Goal: Use online tool/utility

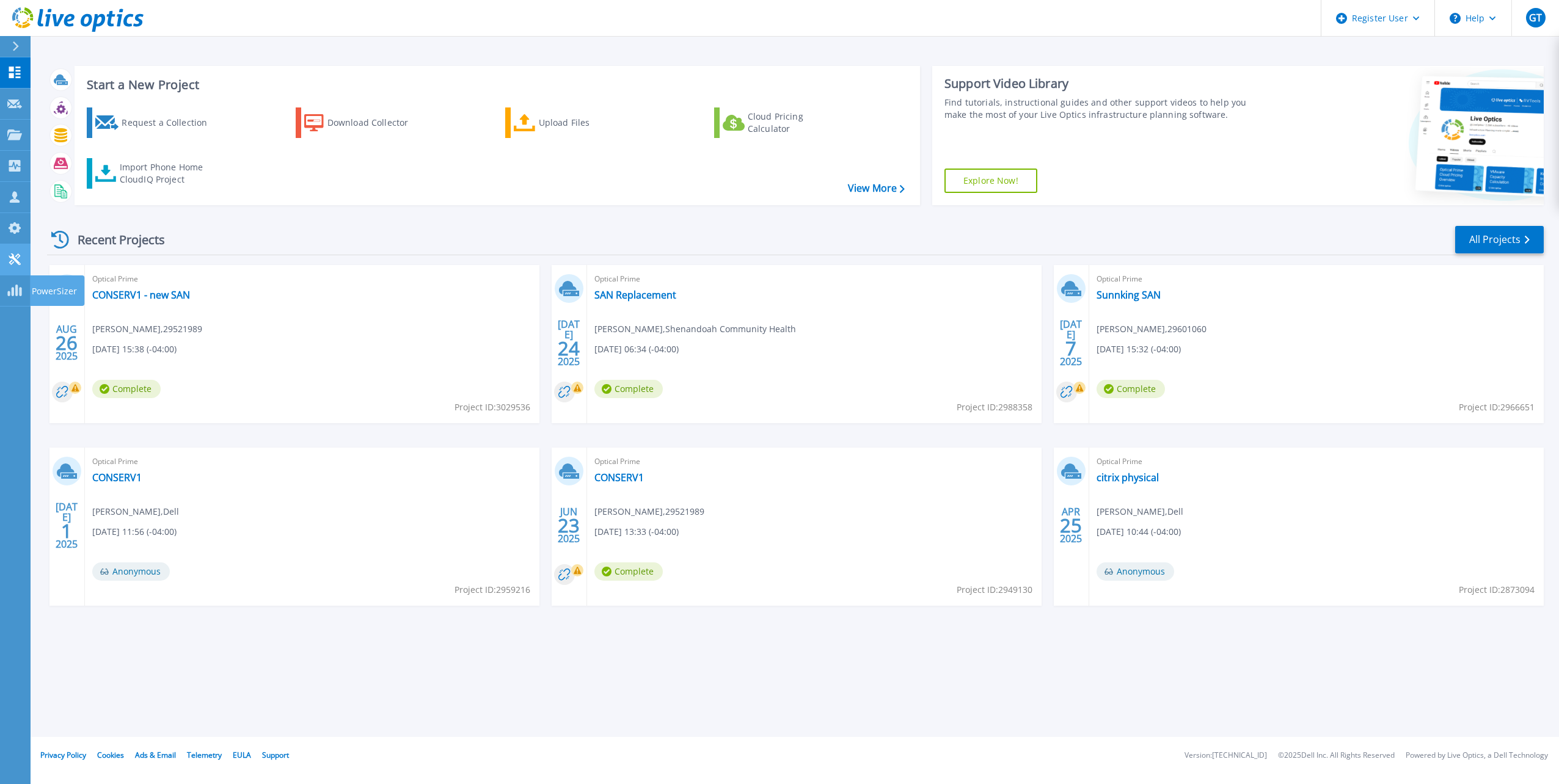
click at [23, 269] on link "Tools Tools" at bounding box center [15, 260] width 31 height 31
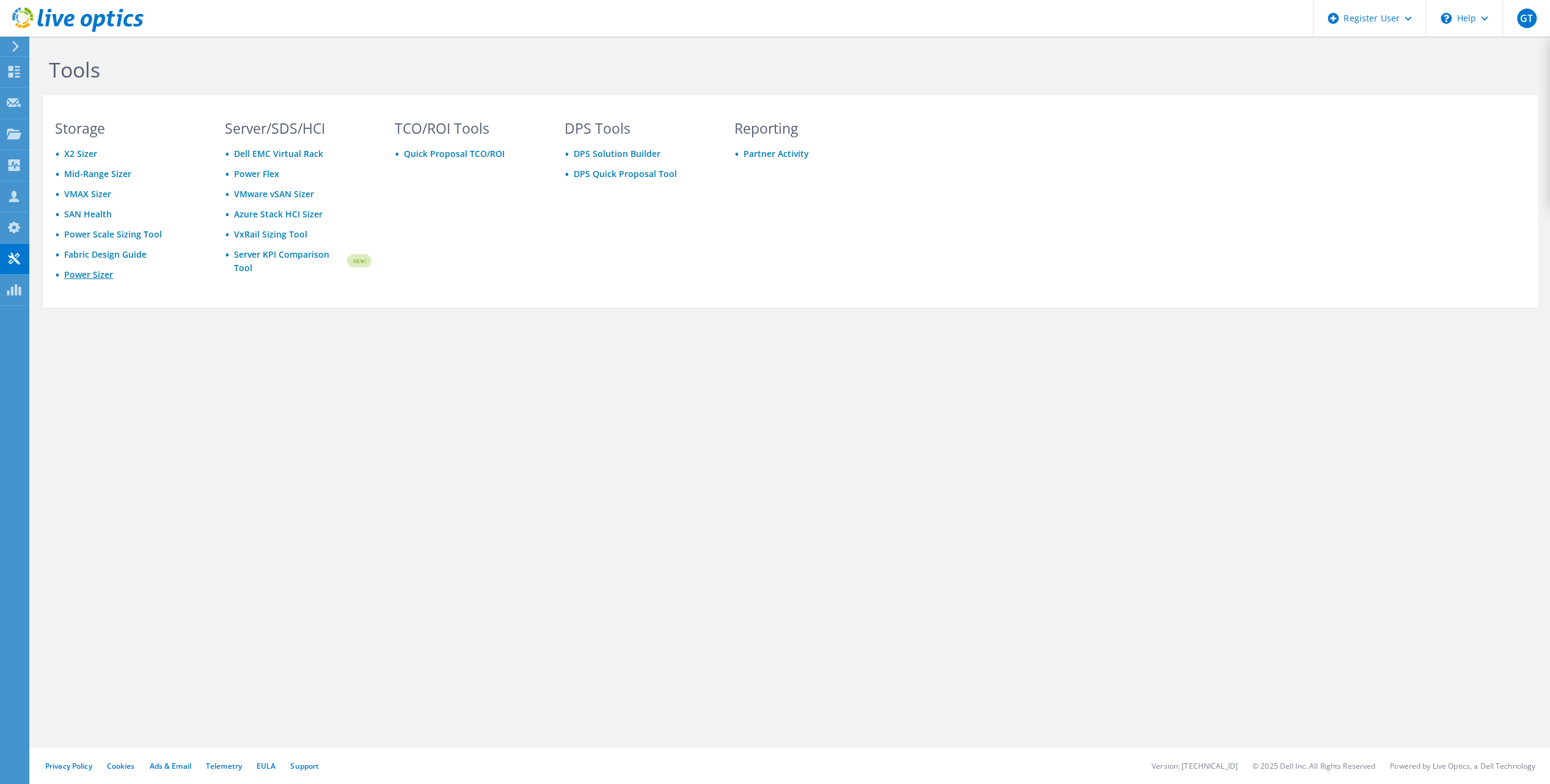
click at [90, 278] on link "Power Sizer" at bounding box center [88, 274] width 49 height 12
